Goal: Navigation & Orientation: Go to known website

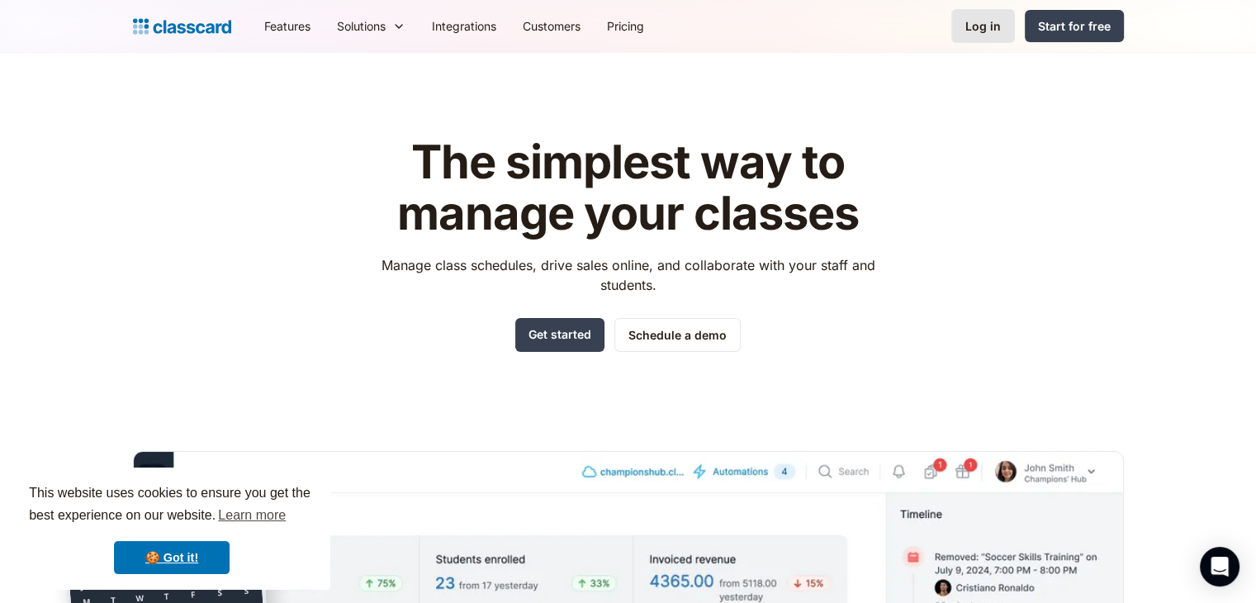
click at [960, 35] on link "Log in" at bounding box center [983, 26] width 64 height 34
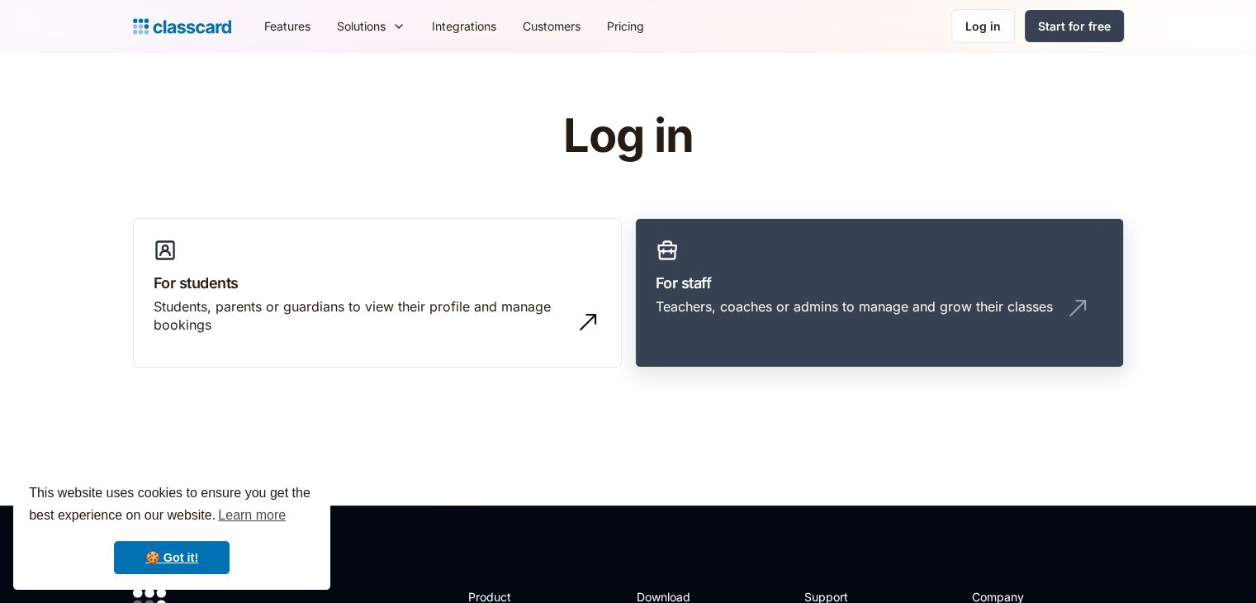
click at [889, 279] on h3 "For staff" at bounding box center [880, 283] width 448 height 22
